Goal: Information Seeking & Learning: Learn about a topic

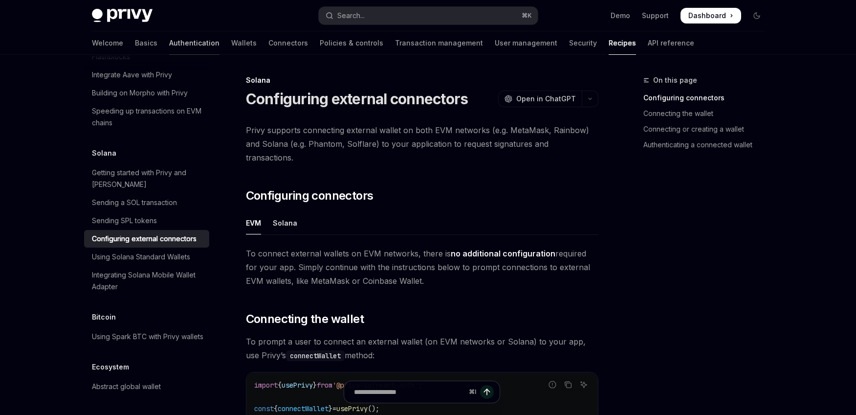
click at [169, 41] on link "Authentication" at bounding box center [194, 42] width 50 height 23
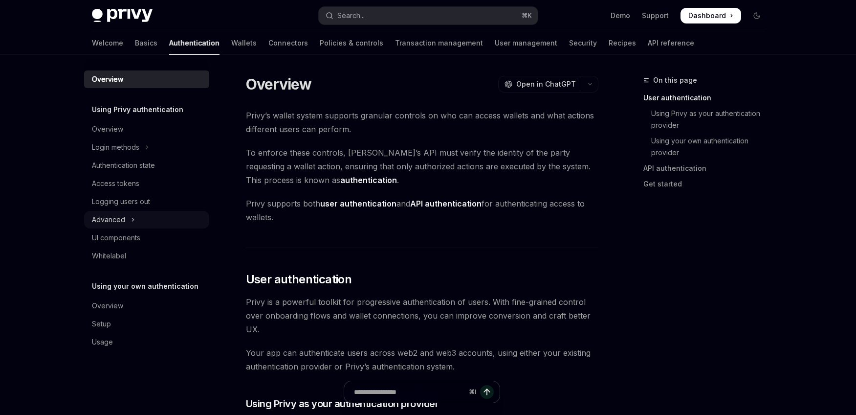
click at [176, 221] on button "Advanced" at bounding box center [146, 220] width 125 height 18
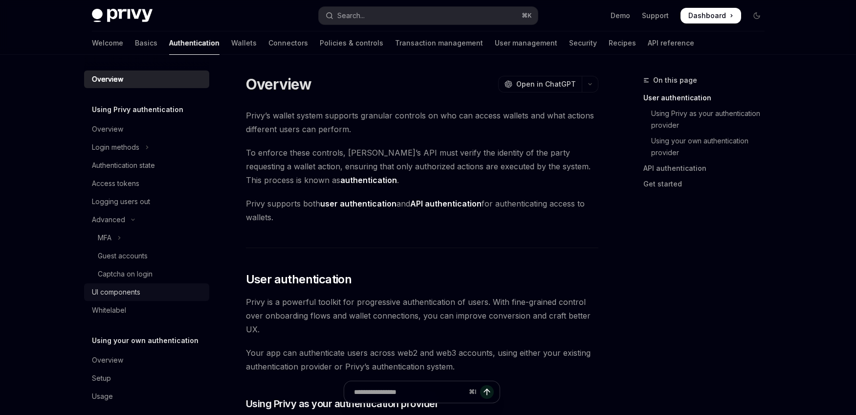
click at [164, 293] on div "UI components" at bounding box center [147, 292] width 111 height 12
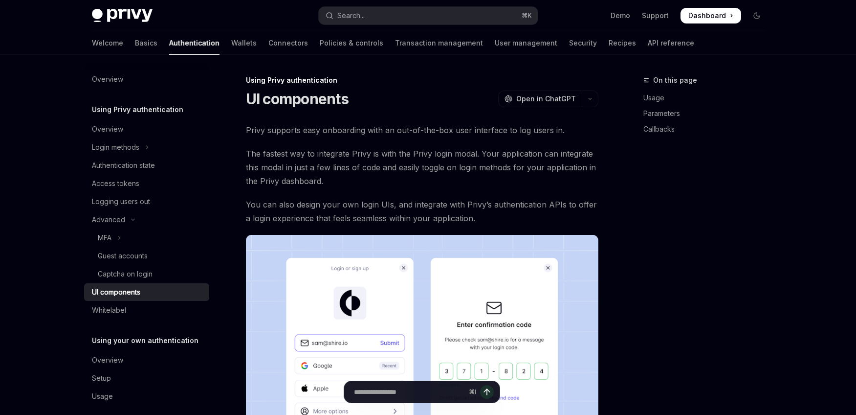
type textarea "*"
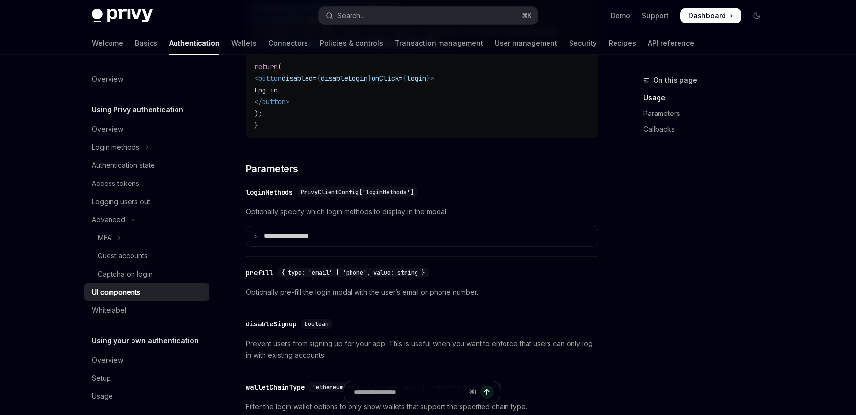
scroll to position [769, 0]
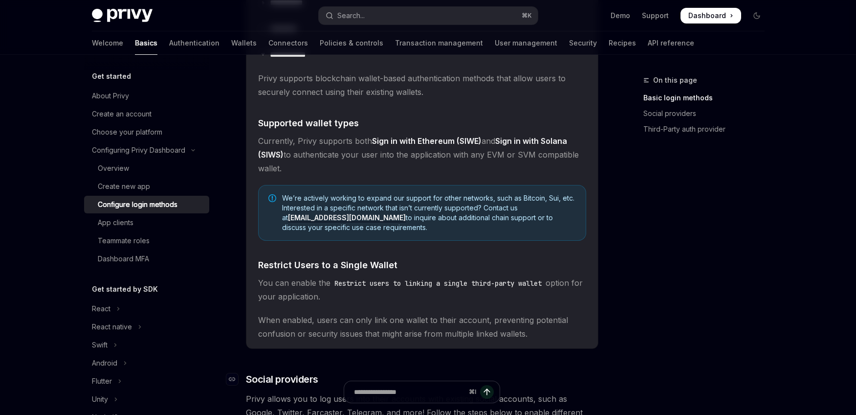
scroll to position [278, 0]
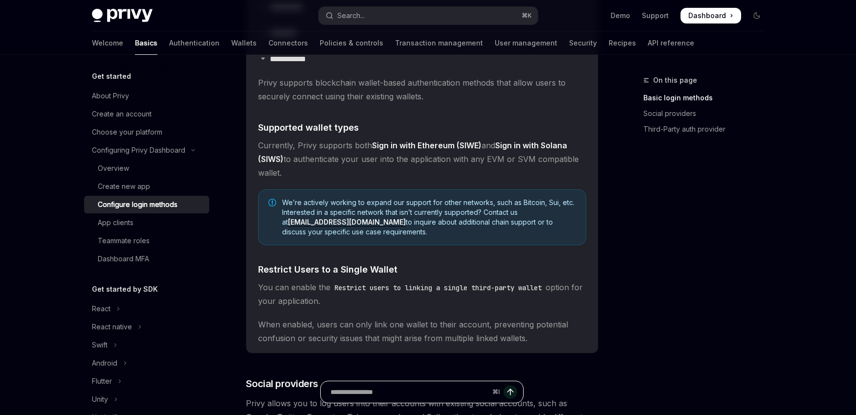
click at [424, 390] on input "Ask a question..." at bounding box center [410, 392] width 158 height 22
type input "**********"
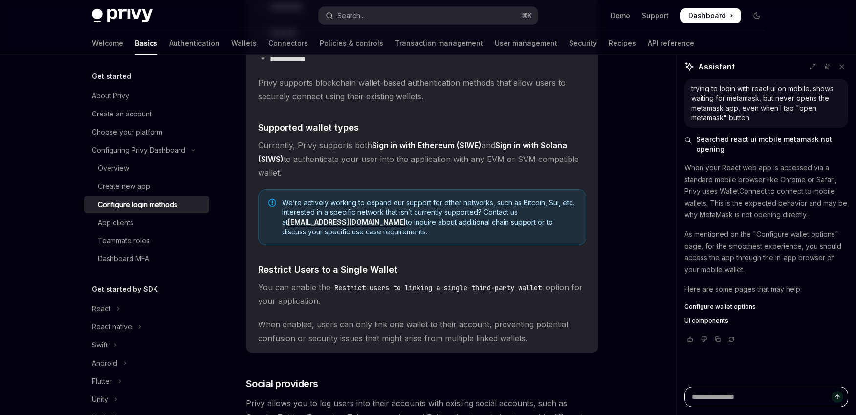
type textarea "*"
click at [707, 19] on span "Dashboard" at bounding box center [707, 16] width 38 height 10
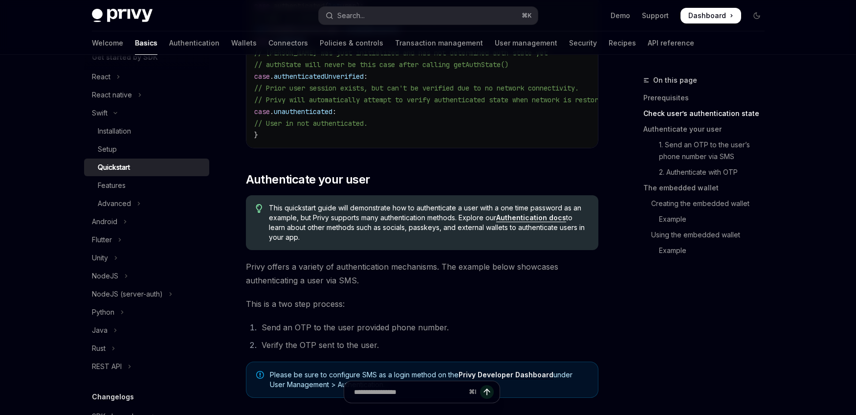
scroll to position [296, 0]
click at [98, 348] on div "Rust" at bounding box center [99, 348] width 14 height 12
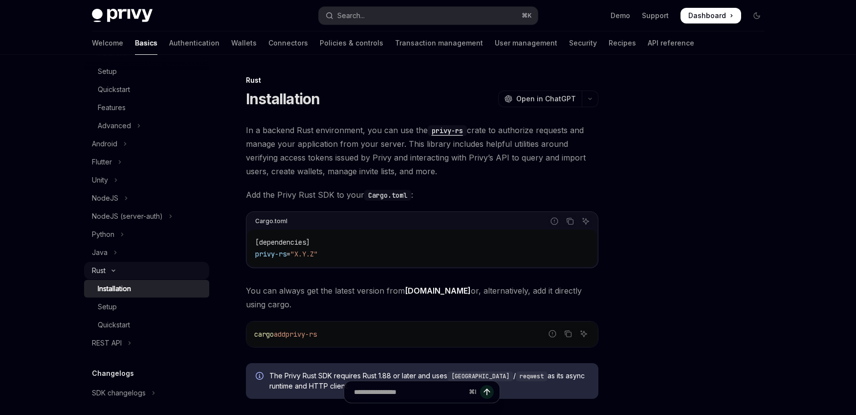
scroll to position [203, 0]
click at [142, 309] on div "Setup" at bounding box center [151, 304] width 106 height 12
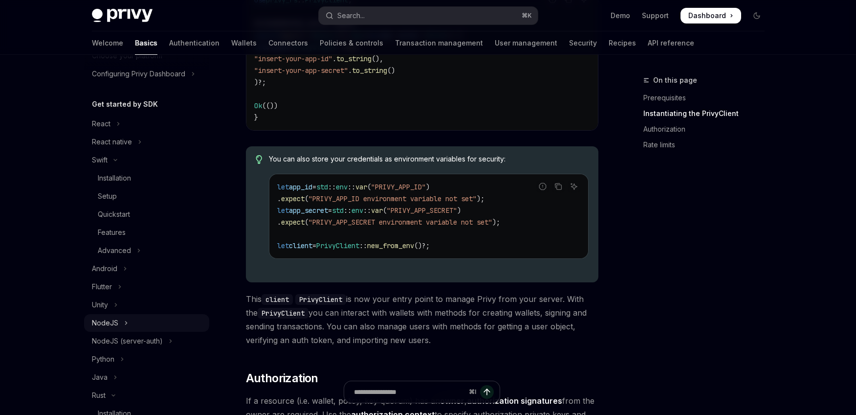
scroll to position [76, 0]
click at [137, 183] on div "Installation" at bounding box center [151, 179] width 106 height 12
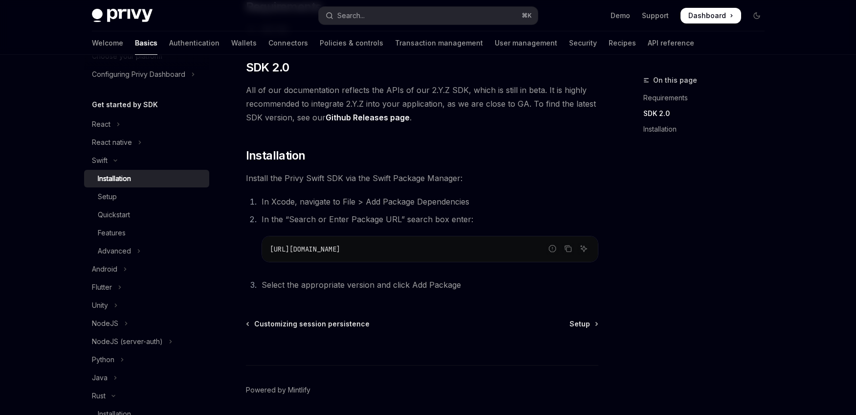
scroll to position [159, 0]
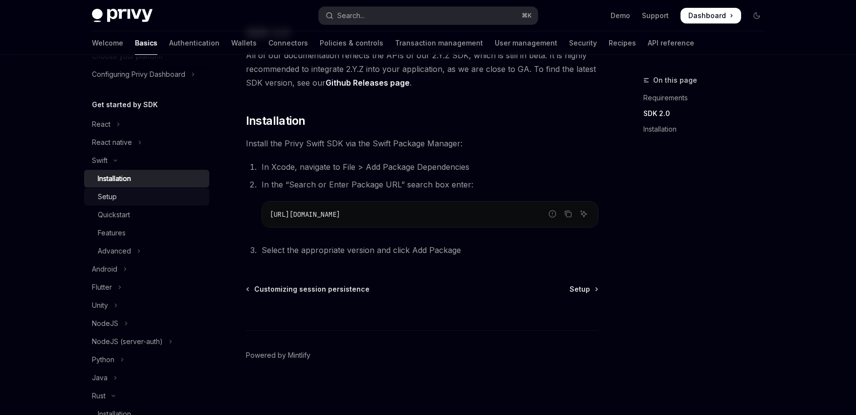
click at [162, 204] on link "Setup" at bounding box center [146, 197] width 125 height 18
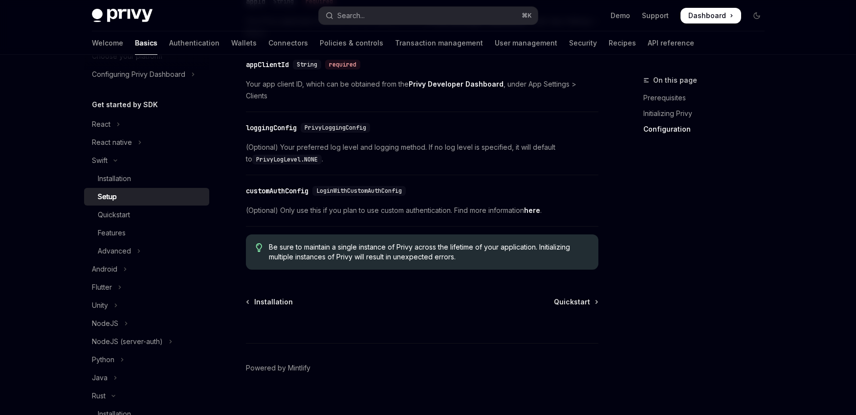
scroll to position [556, 0]
click at [135, 215] on div "Quickstart" at bounding box center [151, 215] width 106 height 12
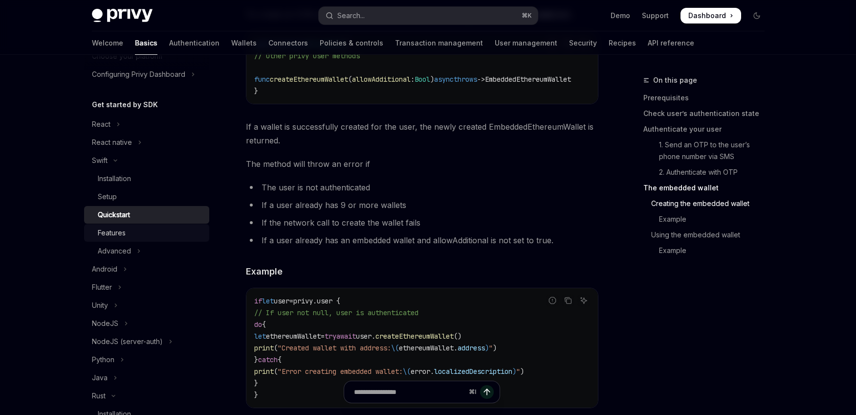
scroll to position [1289, 0]
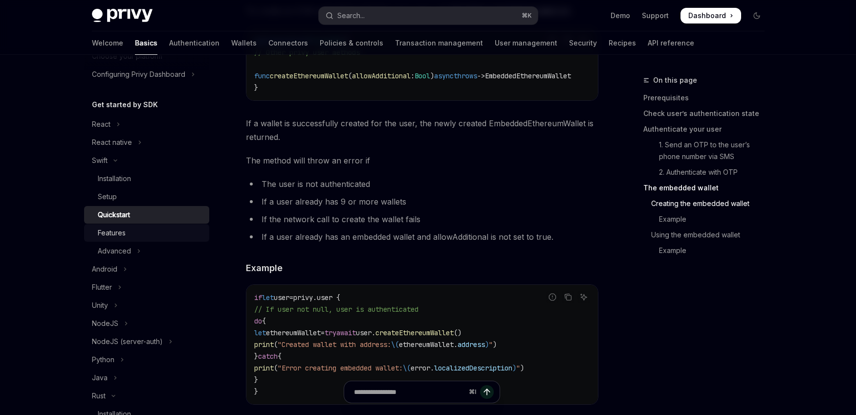
click at [141, 234] on div "Features" at bounding box center [151, 233] width 106 height 12
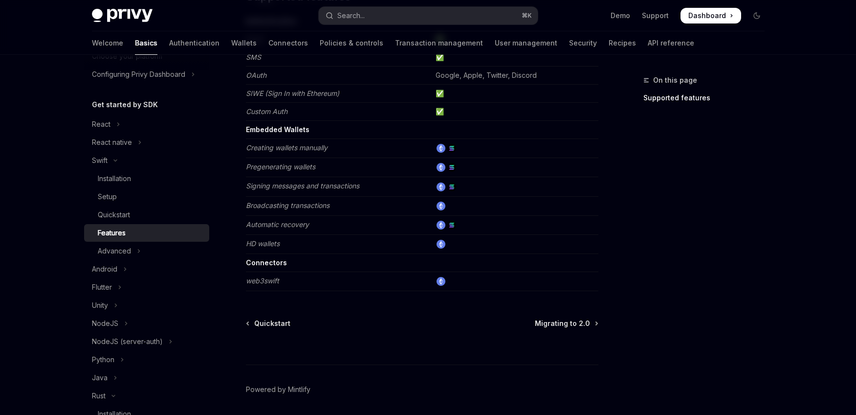
scroll to position [154, 0]
click at [141, 252] on button "Advanced" at bounding box center [146, 251] width 125 height 18
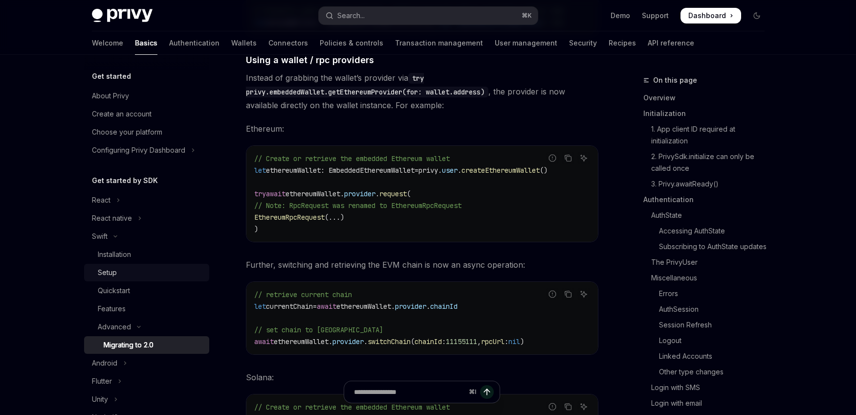
scroll to position [4021, 0]
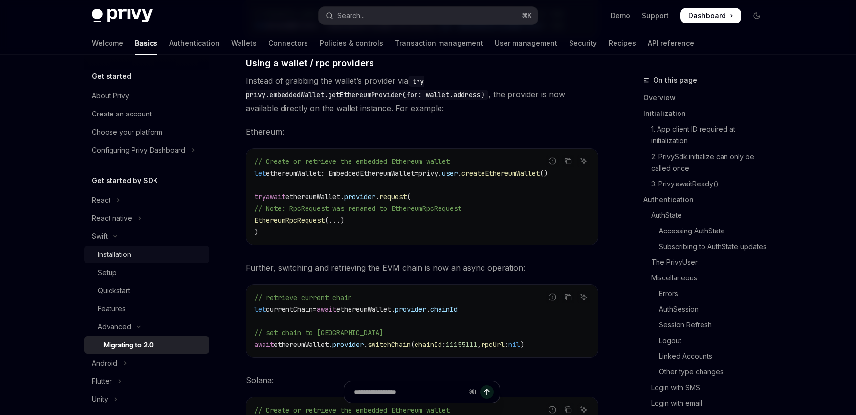
click at [142, 257] on div "Installation" at bounding box center [151, 254] width 106 height 12
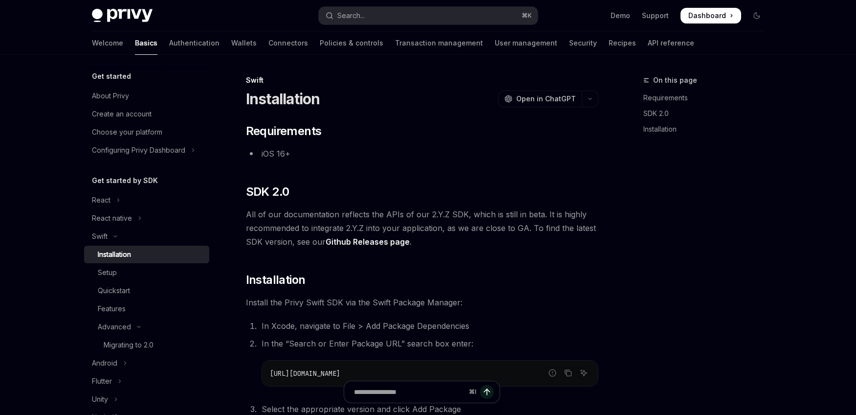
type textarea "*"
click at [373, 242] on link "Github Releases page" at bounding box center [368, 242] width 84 height 10
click at [657, 13] on link "Support" at bounding box center [655, 16] width 27 height 10
